Goal: Task Accomplishment & Management: Complete application form

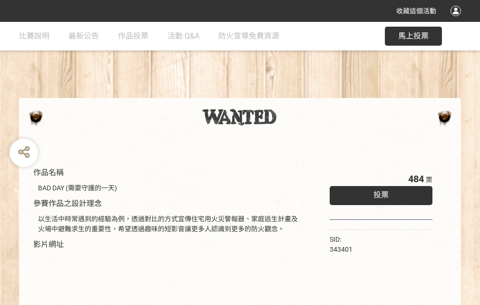
click at [457, 20] on div "收藏這個活動" at bounding box center [240, 11] width 480 height 22
click at [297, 94] on div "作品名稱 BAD DAY (需要守護的一天) 參賽作品之設計理念 以生活中時常遇到的經驗為例，透過對比的方式宣傳住宅用火災警報器、家庭逃生計畫及火場中避難求生…" at bounding box center [240, 222] width 480 height 400
click at [378, 193] on span "投票" at bounding box center [380, 194] width 15 height 9
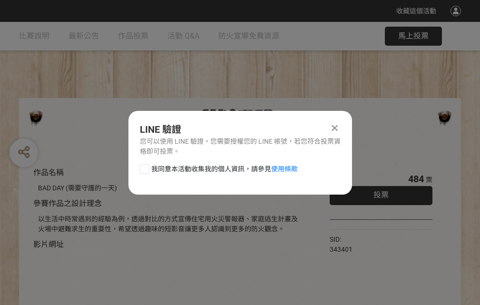
click at [144, 167] on div at bounding box center [145, 169] width 10 height 10
checkbox input "true"
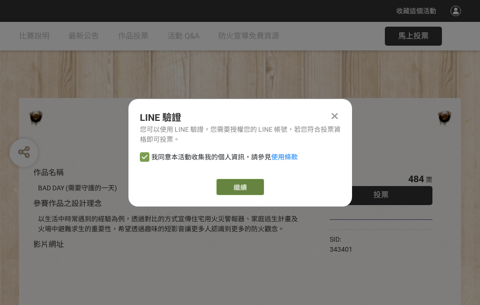
click at [239, 187] on link "繼續" at bounding box center [240, 187] width 48 height 16
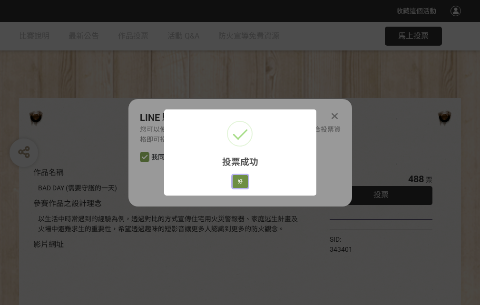
click at [237, 180] on button "好" at bounding box center [239, 181] width 15 height 13
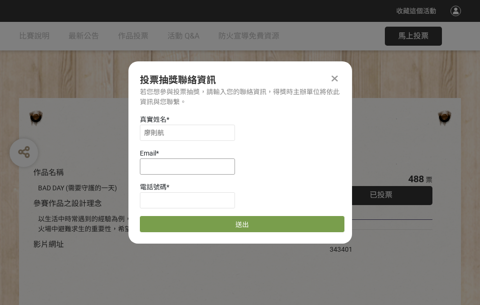
click at [190, 166] on input at bounding box center [187, 166] width 95 height 16
type input "[EMAIL_ADDRESS][DOMAIN_NAME]"
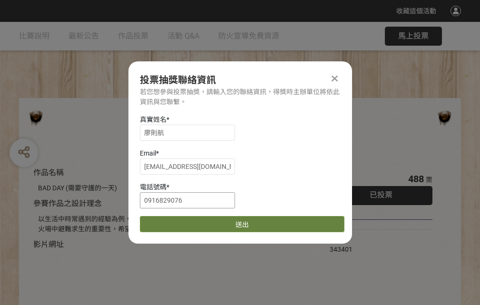
type input "0916829076"
click at [167, 221] on button "送出" at bounding box center [242, 224] width 204 height 16
